Goal: Transaction & Acquisition: Download file/media

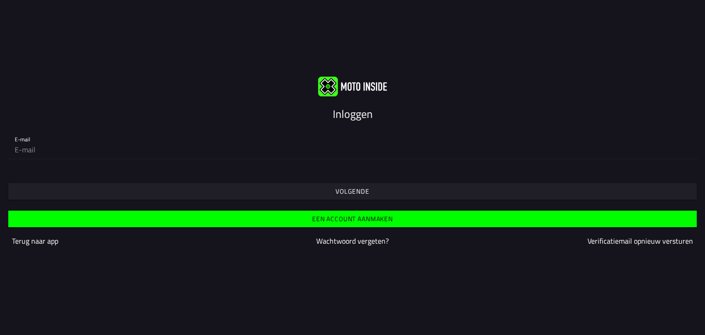
click at [366, 126] on div "E-mail" at bounding box center [352, 144] width 705 height 45
drag, startPoint x: 256, startPoint y: 144, endPoint x: 238, endPoint y: 148, distance: 18.4
click at [256, 144] on input "email" at bounding box center [353, 149] width 676 height 18
type input "[PERSON_NAME][EMAIL_ADDRESS][DOMAIN_NAME]"
click at [215, 186] on span "Volgende" at bounding box center [352, 191] width 674 height 17
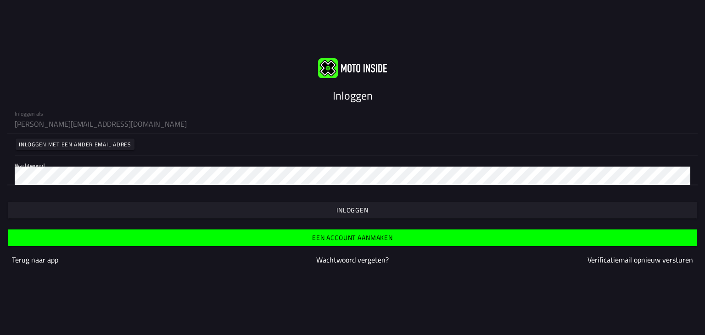
click at [225, 213] on span "button" at bounding box center [352, 210] width 674 height 17
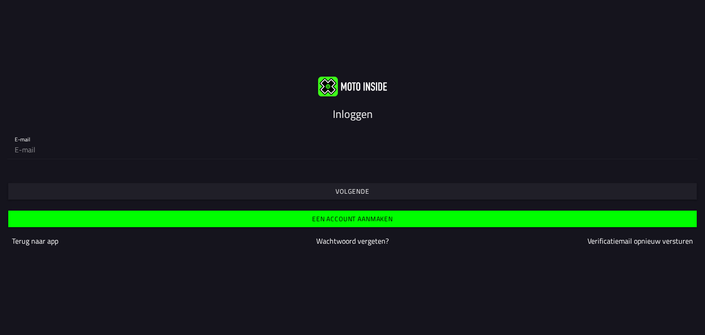
click at [208, 162] on div "E-mail" at bounding box center [352, 144] width 705 height 45
click at [201, 154] on input "email" at bounding box center [353, 149] width 676 height 18
type input "[PERSON_NAME][EMAIL_ADDRESS][DOMAIN_NAME]"
click at [138, 183] on span "Volgende" at bounding box center [352, 191] width 674 height 17
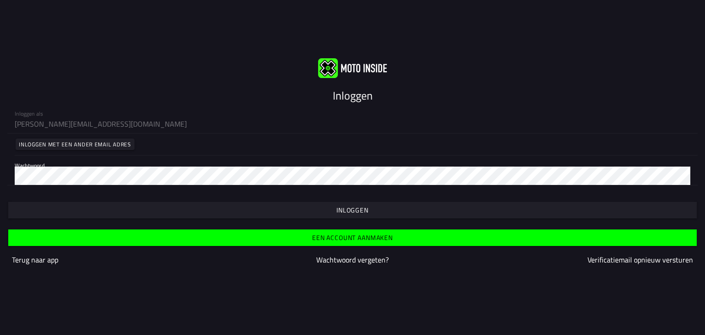
click at [151, 220] on div "Een account aanmaken [PERSON_NAME] naar app Wachtwoord vergeten? Verificatiemai…" at bounding box center [352, 248] width 705 height 57
click at [149, 211] on span "button" at bounding box center [352, 210] width 674 height 17
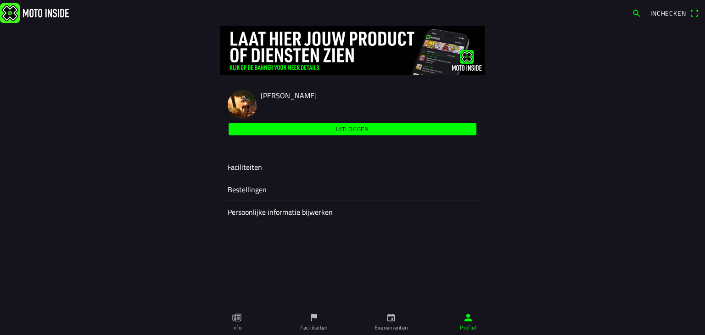
click at [257, 168] on ion-label "Faciliteiten" at bounding box center [353, 167] width 250 height 11
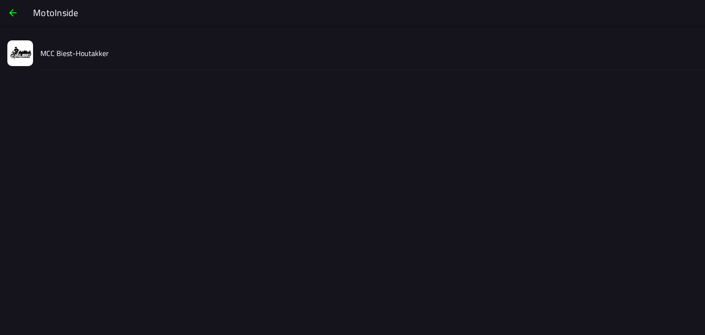
click at [0, 0] on slot "MCC Biest-Houtakker" at bounding box center [0, 0] width 0 height 0
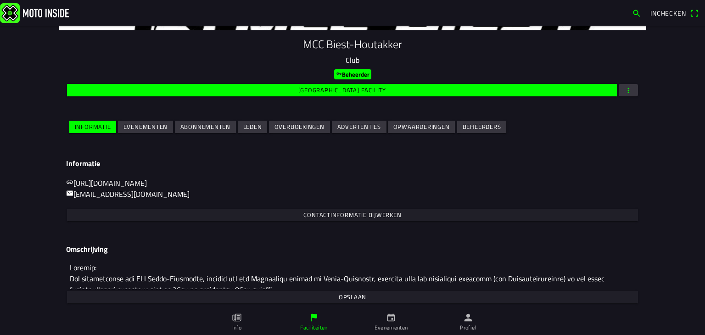
scroll to position [99, 0]
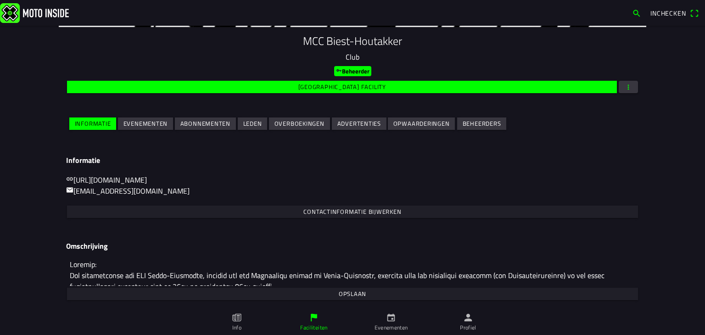
click at [0, 0] on slot "Evenementen" at bounding box center [0, 0] width 0 height 0
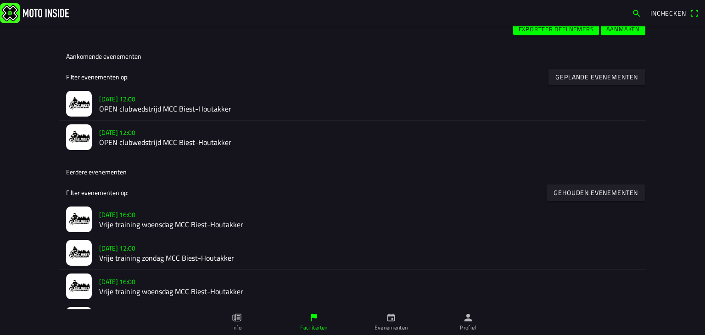
scroll to position [230, 0]
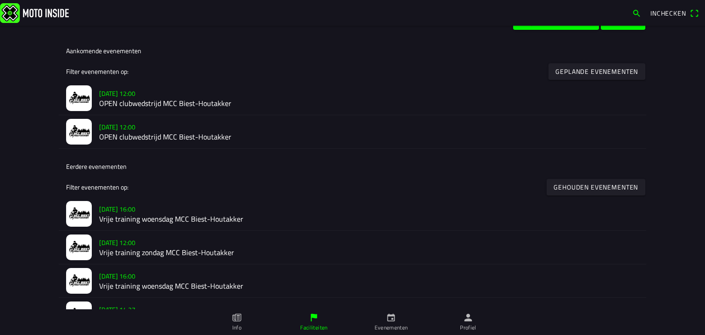
click at [160, 102] on h2 "OPEN clubwedstrijd MCC Biest-Houtakker" at bounding box center [369, 104] width 540 height 9
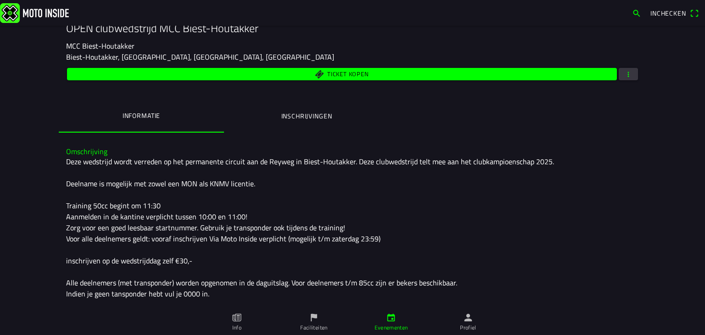
scroll to position [138, 0]
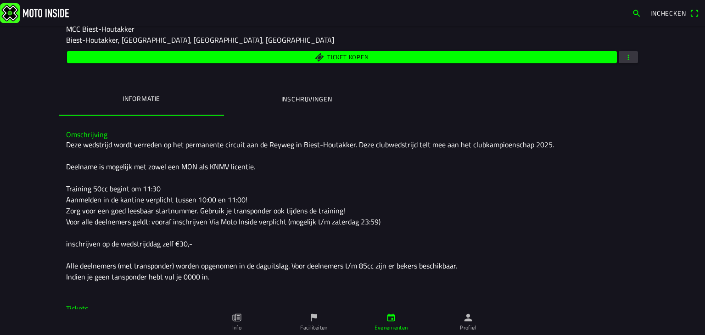
click at [630, 64] on div "Ticket kopen" at bounding box center [352, 57] width 573 height 16
click at [624, 57] on span "button" at bounding box center [628, 57] width 8 height 12
click at [434, 103] on ion-backdrop at bounding box center [352, 167] width 705 height 335
click at [312, 101] on ion-label "Inschrijvingen" at bounding box center [306, 99] width 51 height 10
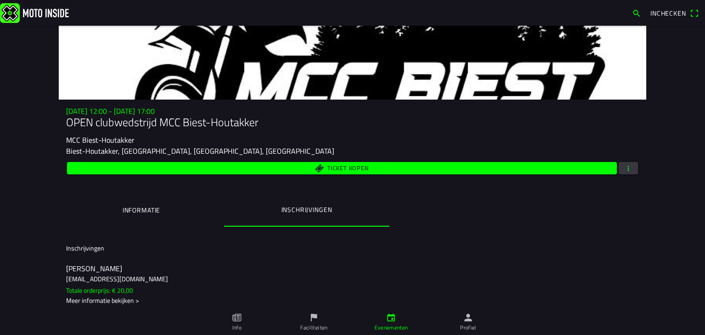
scroll to position [0, 0]
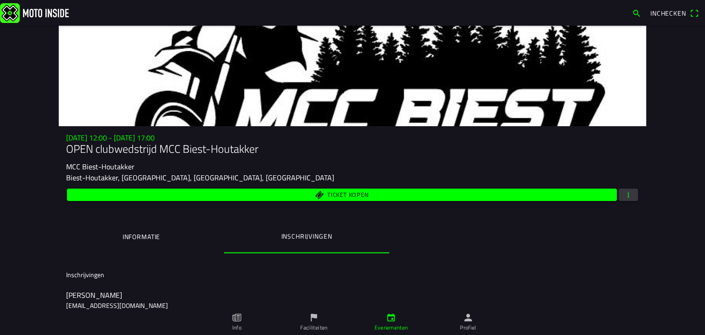
click at [619, 193] on button "button" at bounding box center [628, 195] width 19 height 12
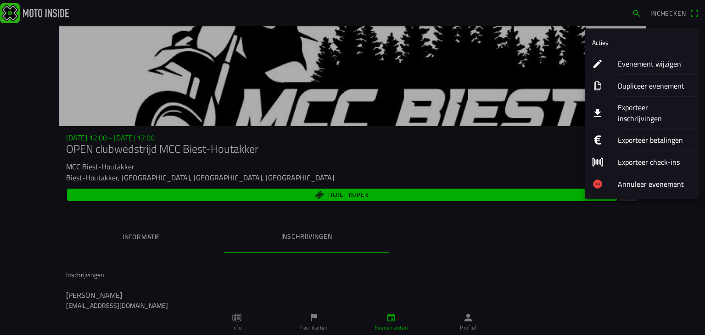
click at [628, 108] on ion-label "Exporteer inschrijvingen" at bounding box center [655, 113] width 74 height 22
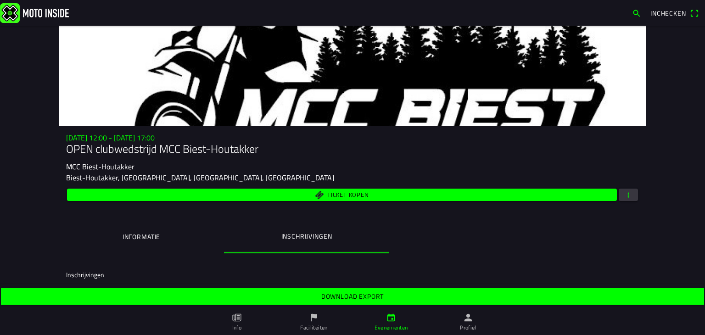
click at [0, 0] on slot "Download export" at bounding box center [0, 0] width 0 height 0
